Goal: Information Seeking & Learning: Learn about a topic

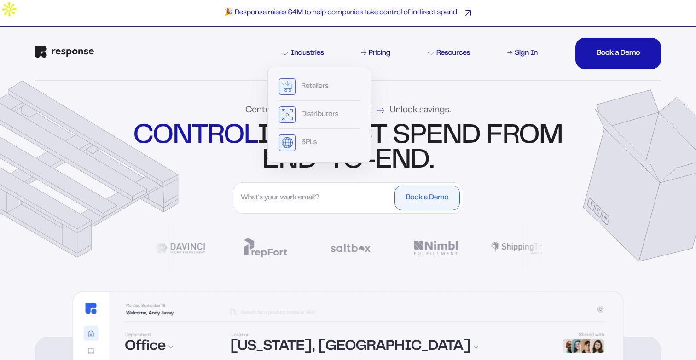
click at [606, 1] on div "🎉 Response raises $4M to help companies take control of indirect spend" at bounding box center [348, 13] width 696 height 27
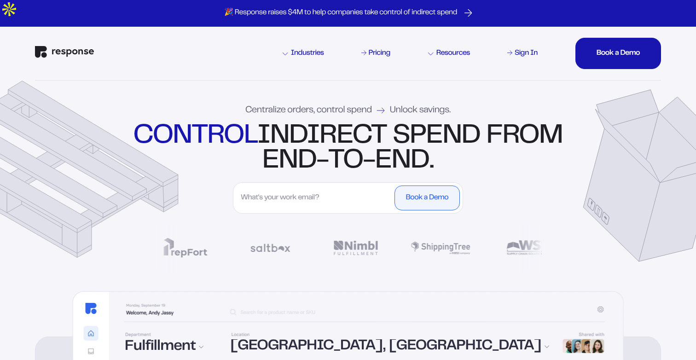
click at [317, 201] on input "First Name" at bounding box center [314, 197] width 156 height 25
click at [345, 126] on div "control indirect spend from end-to-end." at bounding box center [348, 149] width 434 height 50
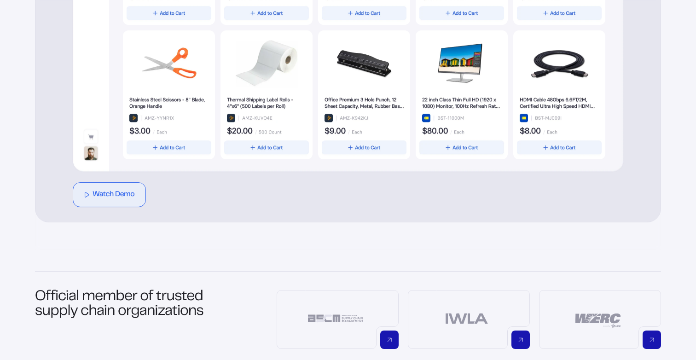
scroll to position [555, 0]
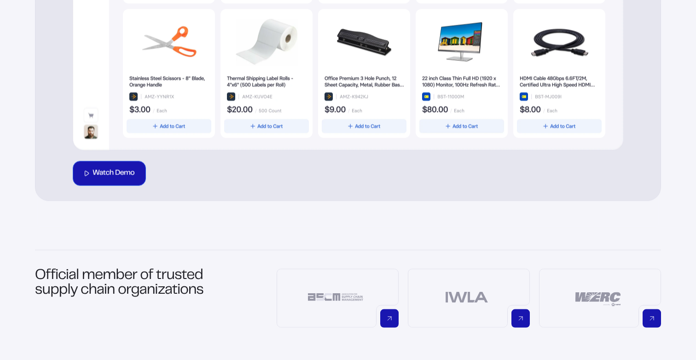
click at [124, 181] on button "Watch Demo" at bounding box center [109, 173] width 73 height 25
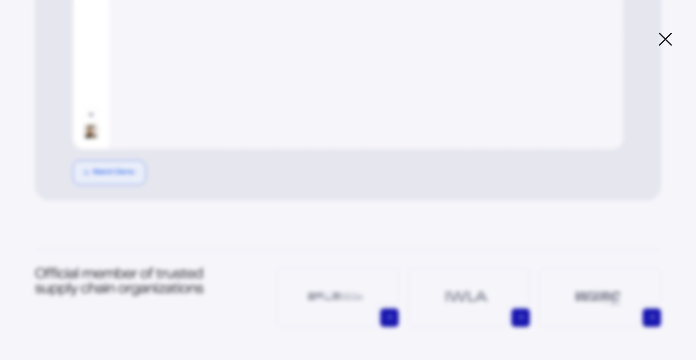
click at [663, 35] on icon at bounding box center [664, 39] width 15 height 15
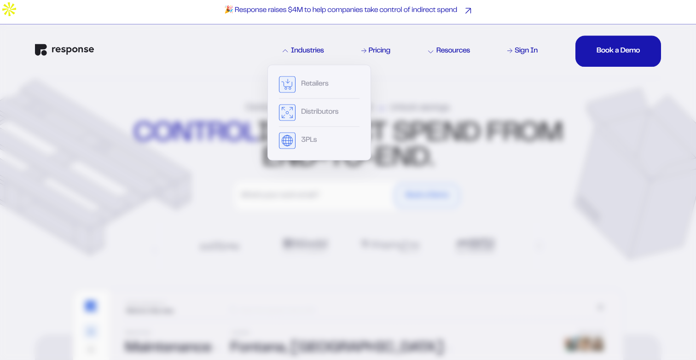
scroll to position [2, 0]
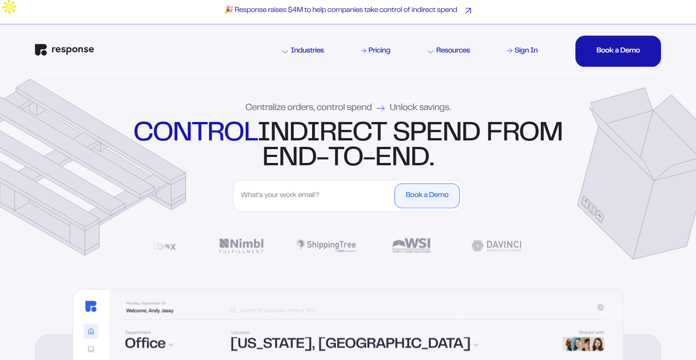
click at [428, 16] on div "🎉 Response raises $4M to help companies take control of indirect spend" at bounding box center [348, 11] width 696 height 27
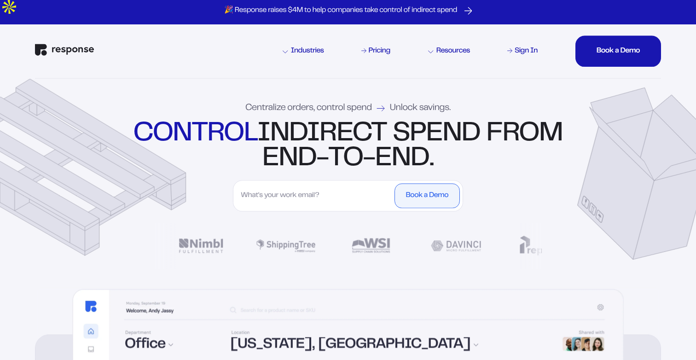
click at [686, 18] on div at bounding box center [348, 18] width 696 height 0
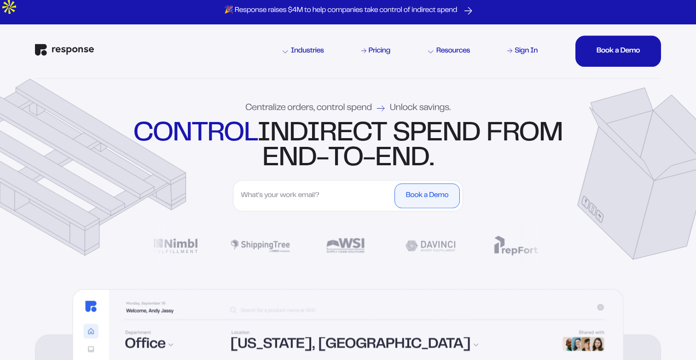
click at [0, 18] on input "button" at bounding box center [0, 14] width 0 height 8
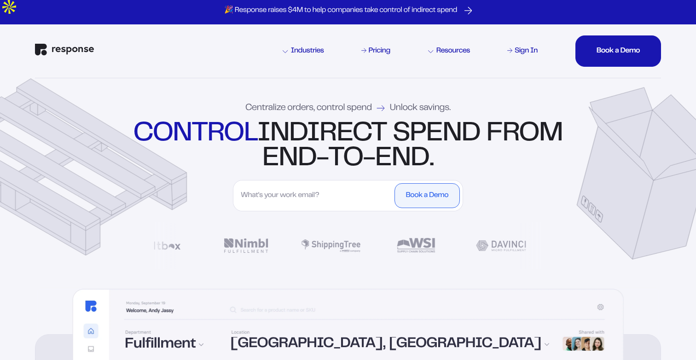
click at [328, 123] on div "control indirect spend from end-to-end." at bounding box center [348, 146] width 434 height 50
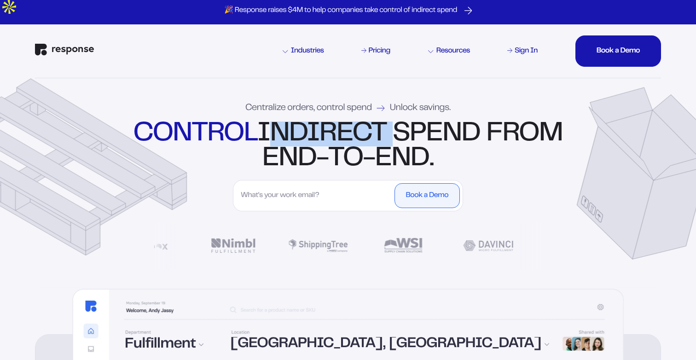
drag, startPoint x: 328, startPoint y: 123, endPoint x: 368, endPoint y: 123, distance: 40.0
click at [368, 123] on div "control indirect spend from end-to-end." at bounding box center [348, 146] width 434 height 50
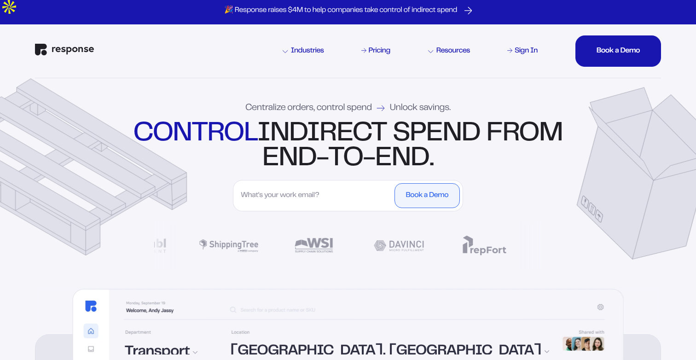
click at [321, 128] on div "control indirect spend from end-to-end." at bounding box center [348, 146] width 434 height 50
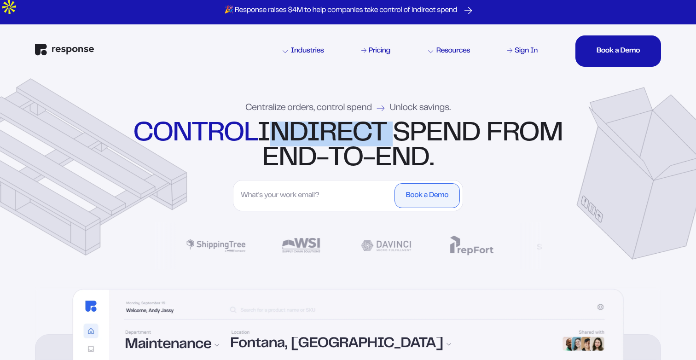
click at [321, 128] on div "control indirect spend from end-to-end." at bounding box center [348, 146] width 434 height 50
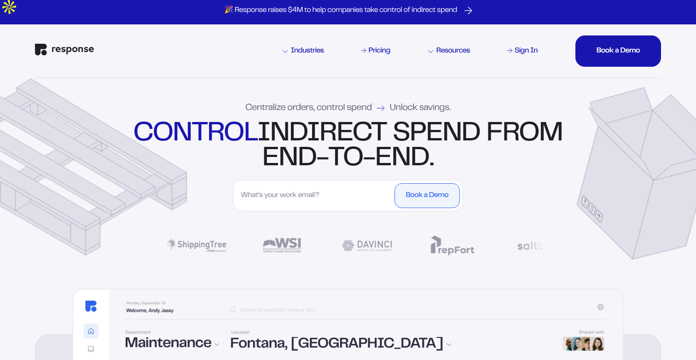
click at [257, 134] on strong "control" at bounding box center [195, 134] width 124 height 24
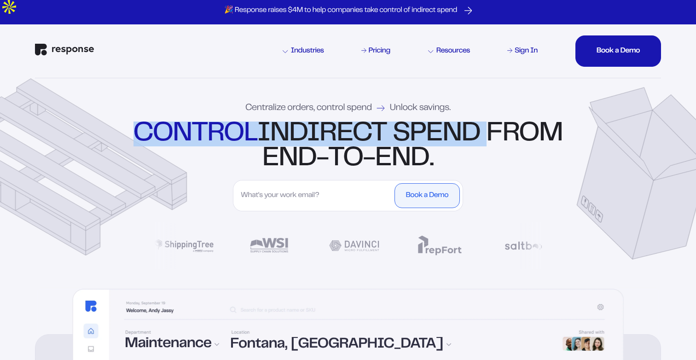
drag, startPoint x: 268, startPoint y: 134, endPoint x: 442, endPoint y: 148, distance: 174.4
click at [441, 147] on div "control indirect spend from end-to-end." at bounding box center [348, 146] width 434 height 50
click at [444, 149] on div "control indirect spend from end-to-end." at bounding box center [348, 146] width 434 height 50
